Goal: Information Seeking & Learning: Learn about a topic

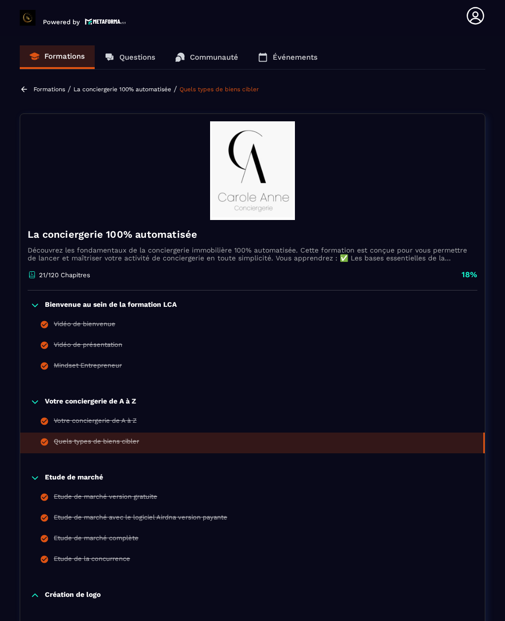
click at [125, 417] on div "Votre conciergerie de A à Z" at bounding box center [95, 422] width 83 height 11
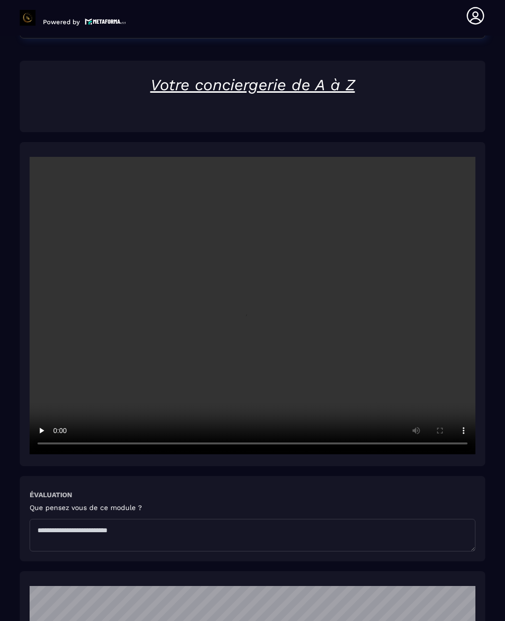
scroll to position [1331, 0]
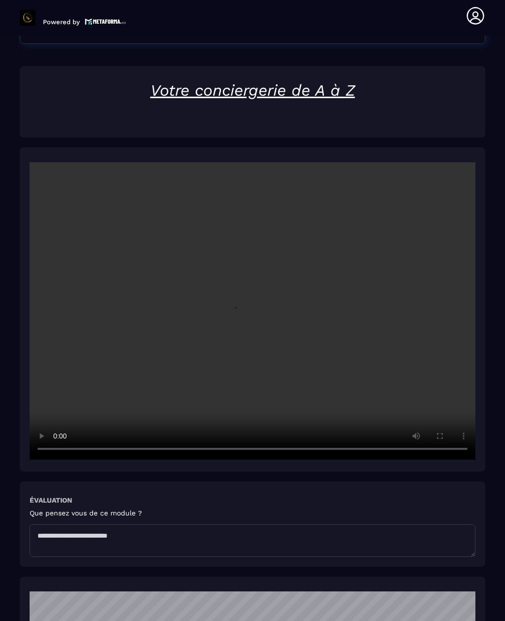
click at [253, 293] on video at bounding box center [253, 310] width 446 height 297
click at [196, 350] on video at bounding box center [253, 310] width 446 height 297
click at [256, 287] on video at bounding box center [253, 310] width 446 height 297
click at [288, 307] on video at bounding box center [253, 310] width 446 height 297
click at [254, 285] on video at bounding box center [253, 310] width 446 height 297
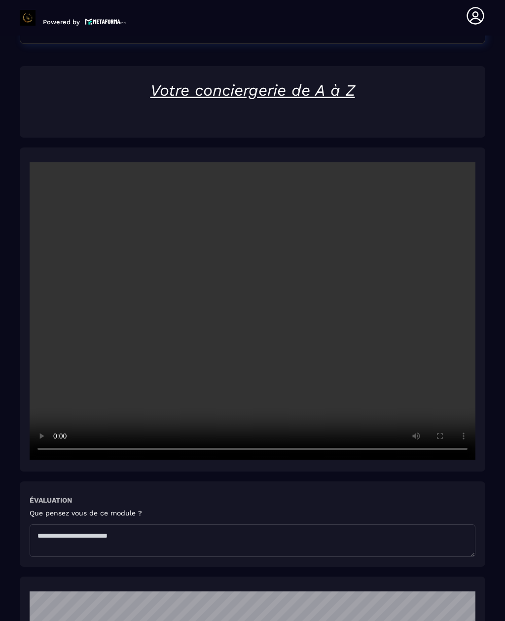
click at [247, 284] on video at bounding box center [253, 310] width 446 height 297
click at [470, 194] on video at bounding box center [253, 310] width 446 height 297
click at [238, 366] on video at bounding box center [253, 310] width 446 height 297
click at [253, 334] on video at bounding box center [253, 310] width 446 height 297
click at [256, 288] on video at bounding box center [253, 310] width 446 height 297
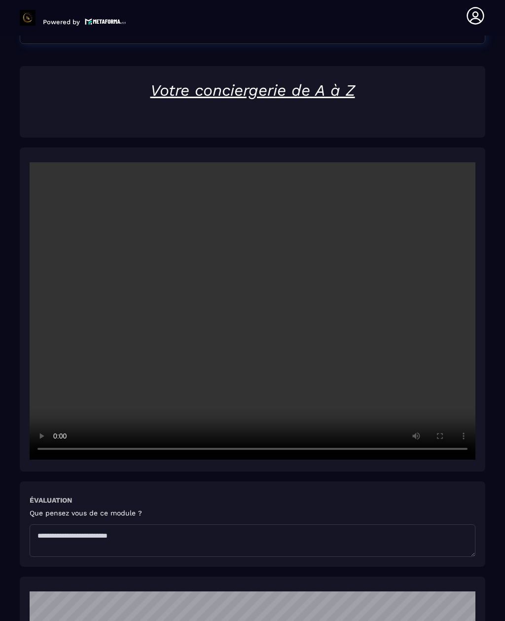
click at [250, 286] on video at bounding box center [253, 310] width 446 height 297
click at [253, 292] on video at bounding box center [253, 310] width 446 height 297
click at [3, 522] on section "Formations Questions Communauté Événements Formations / La conciergerie 100% au…" at bounding box center [252, 327] width 505 height 585
click at [35, 538] on div "Évaluation Que pensez vous de ce module ?" at bounding box center [252, 523] width 465 height 85
click at [482, 211] on div at bounding box center [252, 309] width 465 height 324
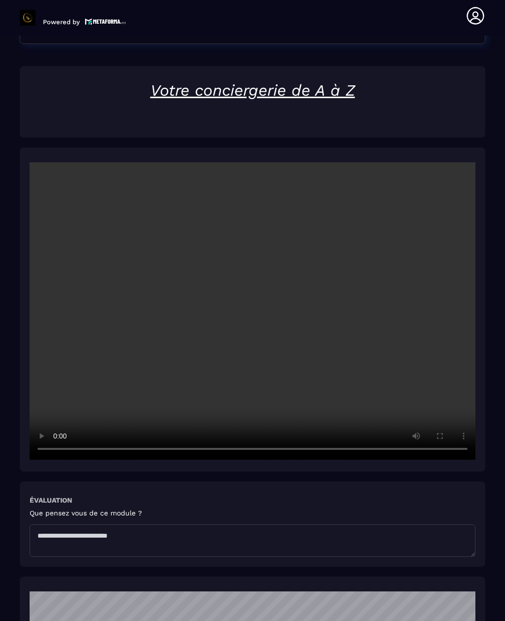
scroll to position [1332, 0]
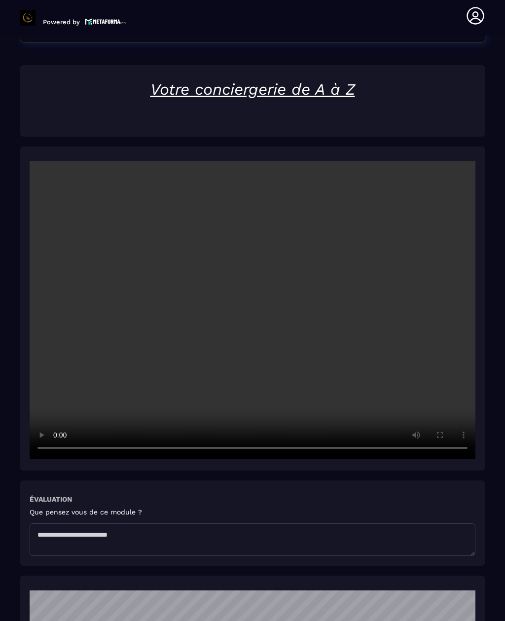
click at [245, 283] on video at bounding box center [253, 309] width 446 height 297
click at [473, 209] on video at bounding box center [253, 309] width 446 height 297
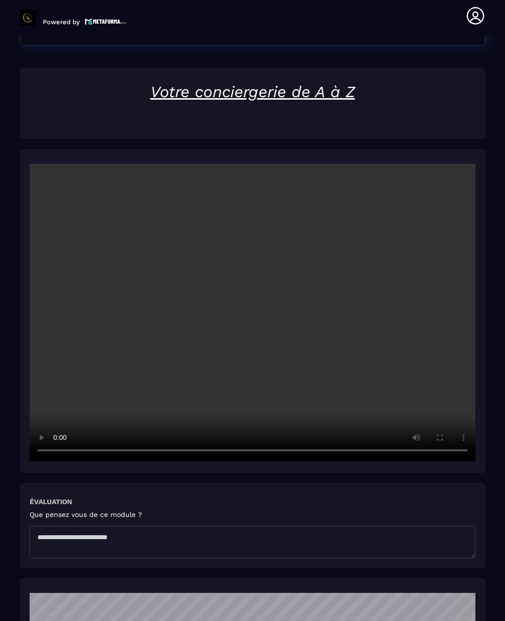
click at [304, 369] on video at bounding box center [253, 312] width 446 height 297
click at [256, 287] on video at bounding box center [253, 312] width 446 height 297
click at [255, 296] on video at bounding box center [253, 312] width 446 height 297
click at [432, 333] on video at bounding box center [253, 312] width 446 height 297
click at [268, 431] on video at bounding box center [253, 312] width 446 height 297
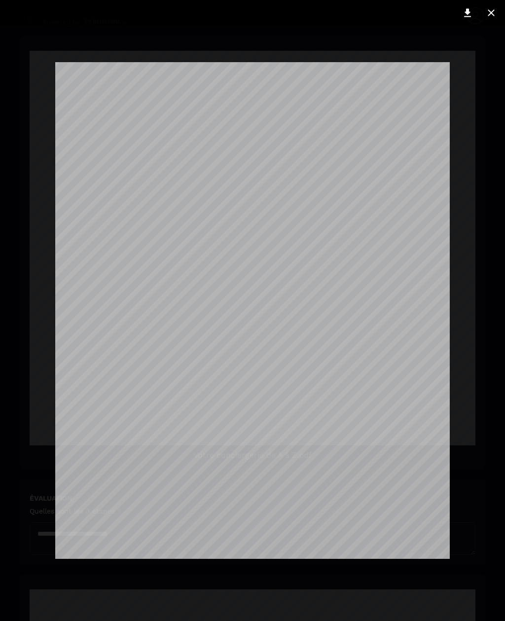
scroll to position [0, 0]
click at [502, 4] on div at bounding box center [252, 13] width 515 height 26
click at [492, 17] on icon at bounding box center [491, 13] width 12 height 12
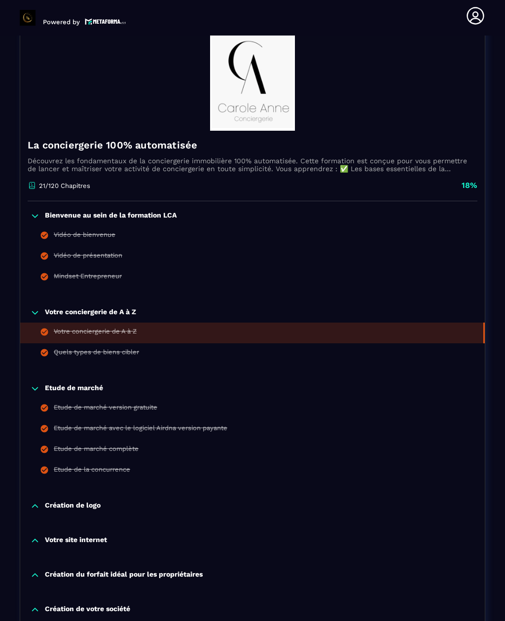
scroll to position [89, 0]
